Goal: Task Accomplishment & Management: Complete application form

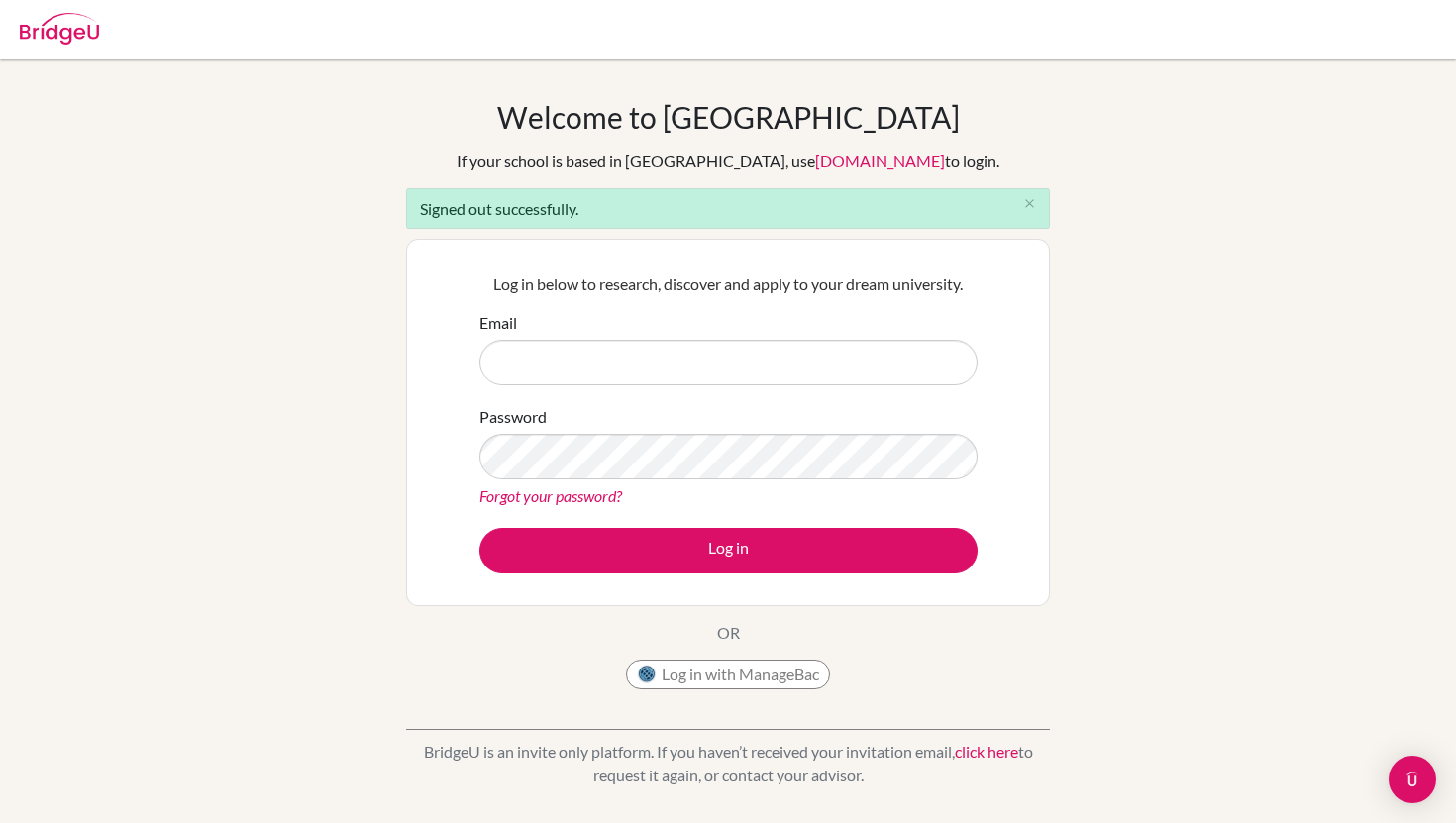
click at [642, 377] on input "Email" at bounding box center [728, 363] width 498 height 46
type input "[EMAIL_ADDRESS][DOMAIN_NAME]"
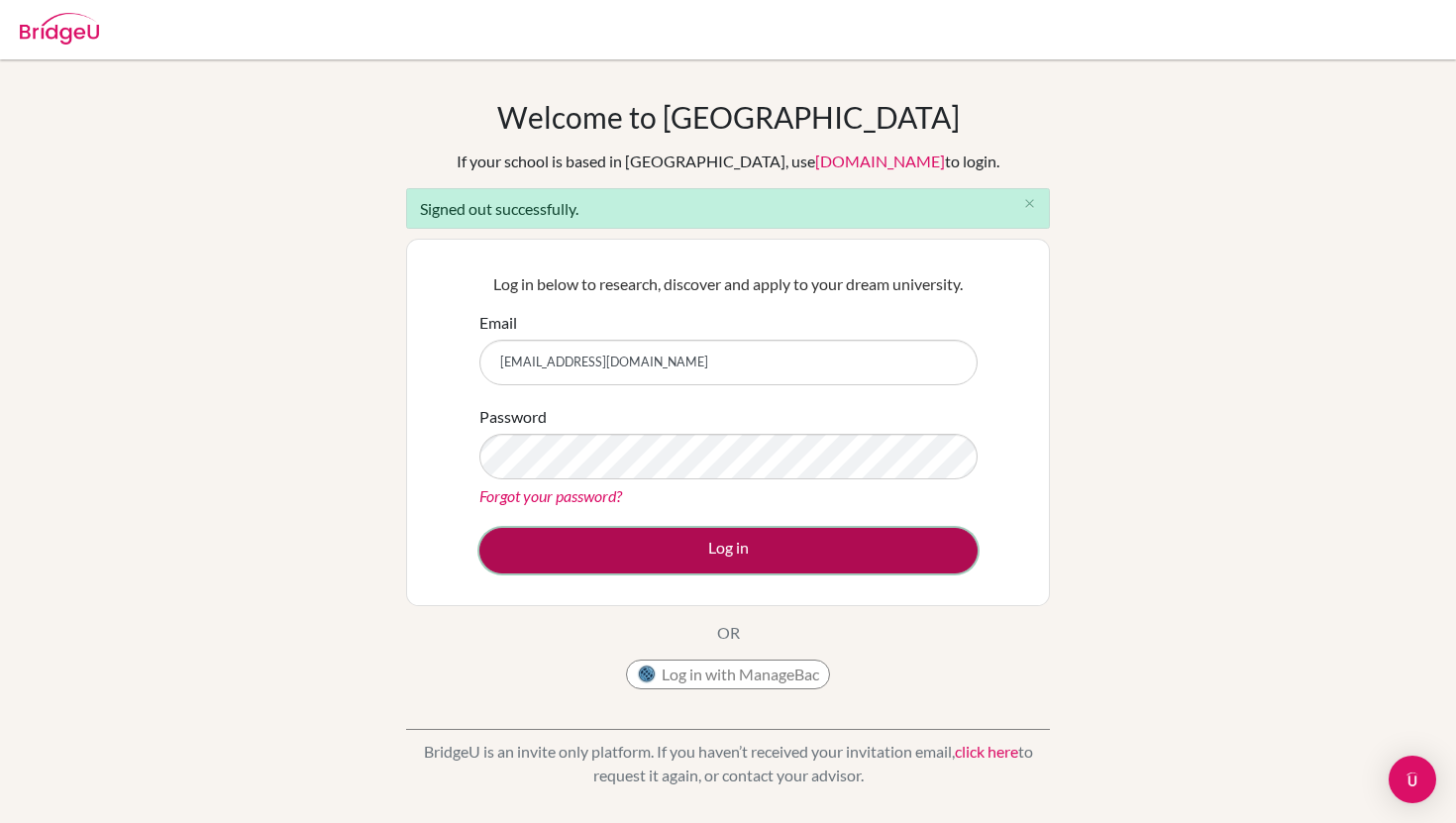
click at [691, 552] on button "Log in" at bounding box center [728, 551] width 498 height 46
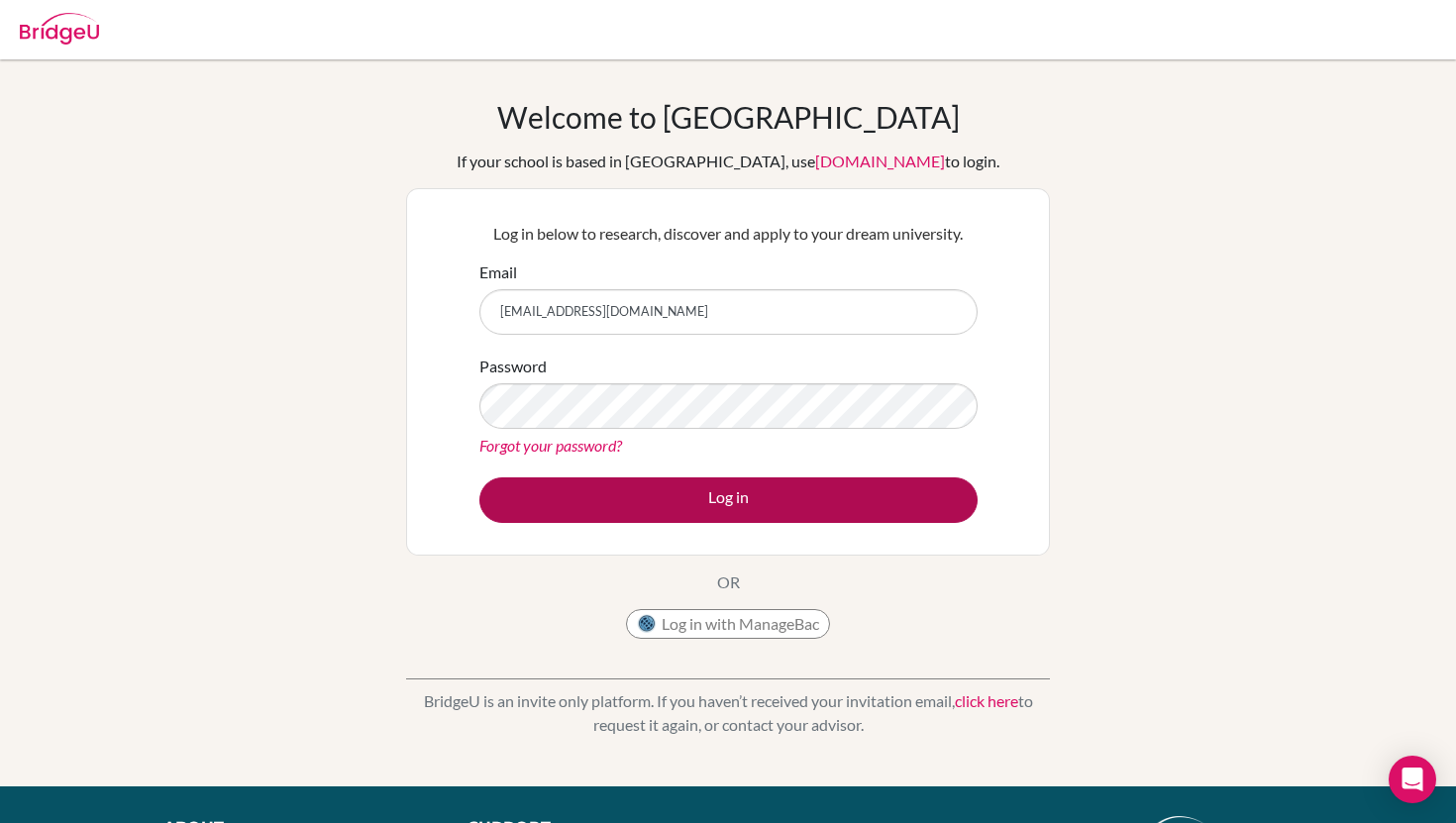
click at [717, 502] on button "Log in" at bounding box center [728, 500] width 498 height 46
